Goal: Information Seeking & Learning: Learn about a topic

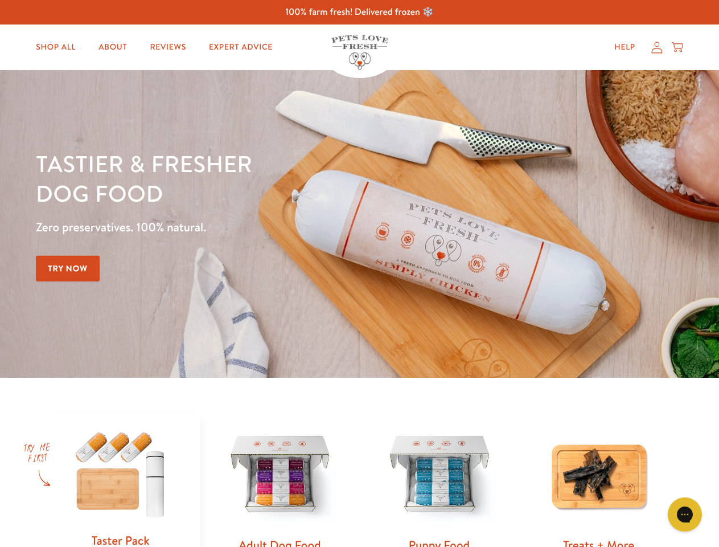
click at [359, 273] on div "Tastier & fresher dog food Zero preservatives. 100% natural. Try Now" at bounding box center [252, 224] width 432 height 150
click at [685, 514] on icon "Gorgias live chat" at bounding box center [684, 514] width 11 height 11
